Goal: Task Accomplishment & Management: Manage account settings

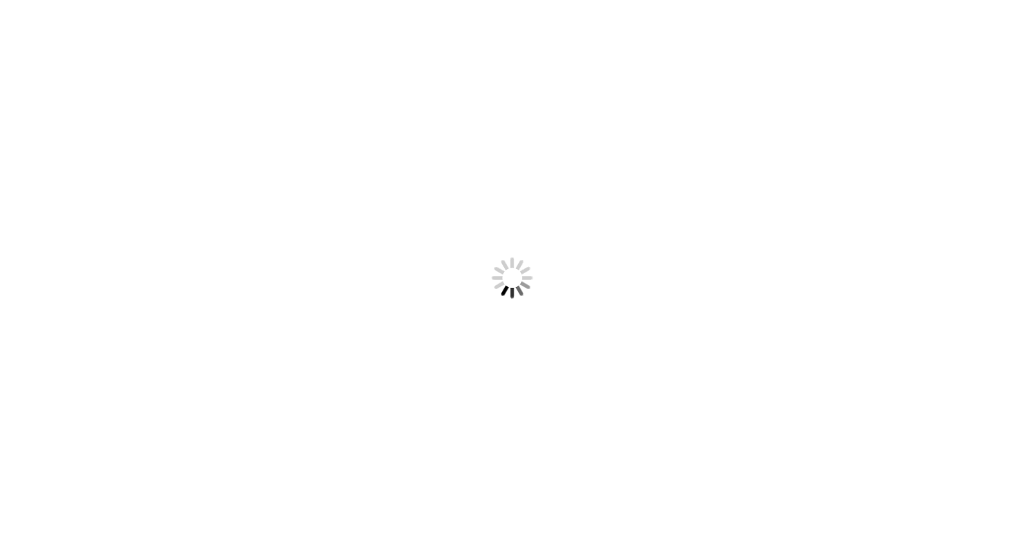
click at [428, 177] on body "Something went wrong! Try reload" at bounding box center [512, 278] width 1025 height 556
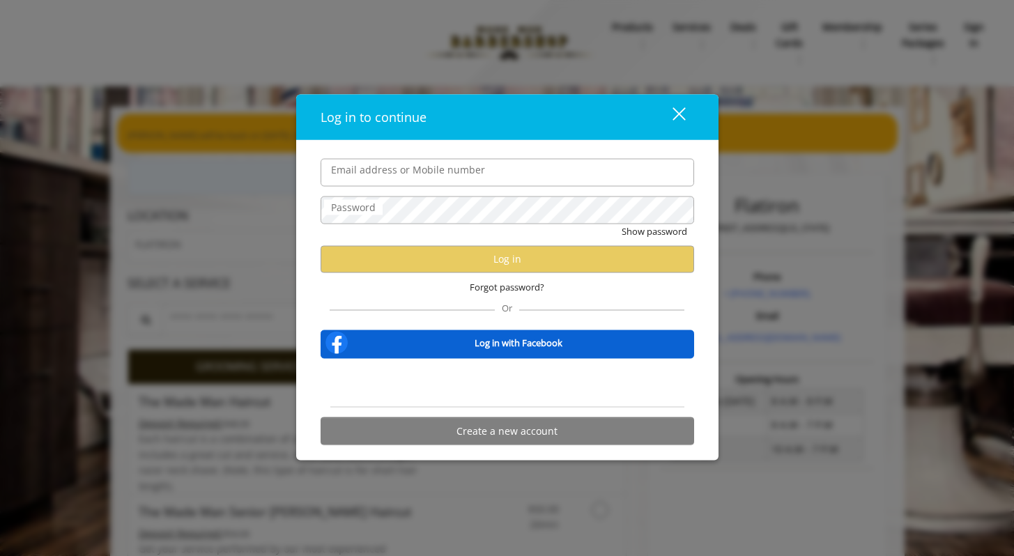
click at [416, 176] on input "Email address or Mobile number" at bounding box center [508, 172] width 374 height 28
type input "**********"
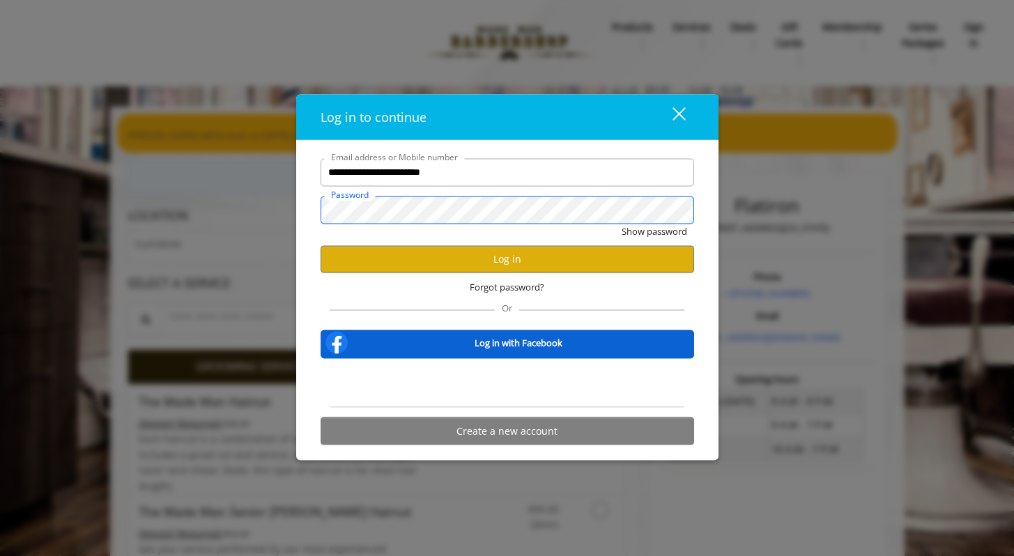
click at [622, 224] on button "Show password" at bounding box center [655, 231] width 66 height 15
click at [434, 257] on button "Log in" at bounding box center [508, 258] width 374 height 27
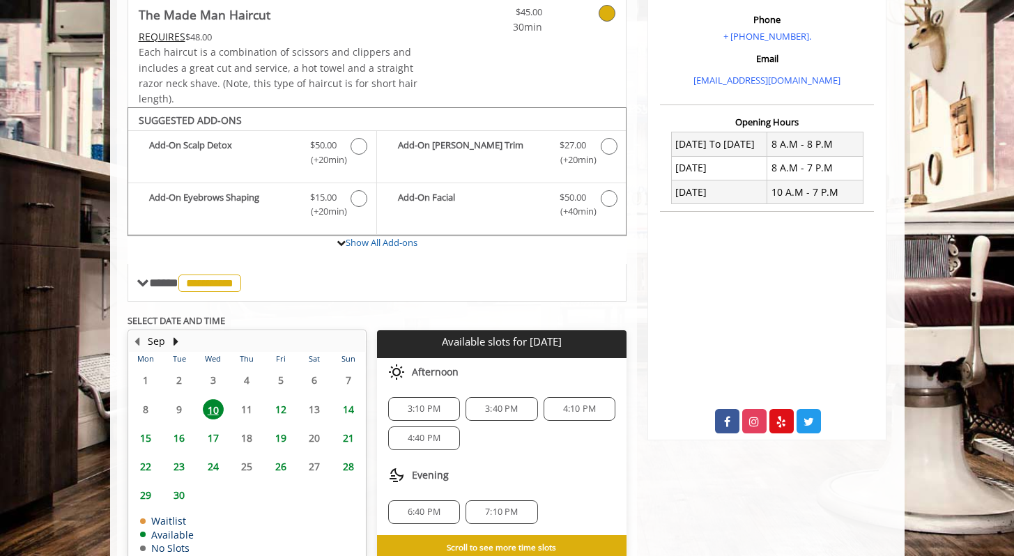
scroll to position [302, 0]
